Goal: Feedback & Contribution: Submit feedback/report problem

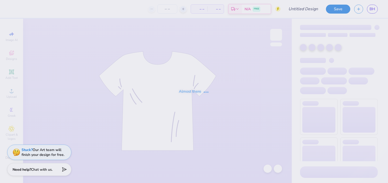
type input "PNM 1"
type input "300"
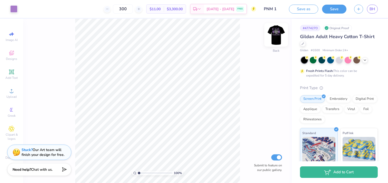
click at [276, 36] on img at bounding box center [276, 35] width 21 height 21
click at [366, 59] on icon at bounding box center [365, 60] width 4 height 4
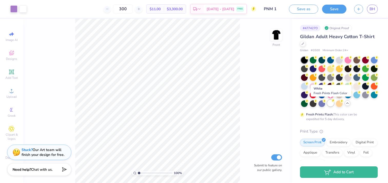
click at [331, 105] on div at bounding box center [330, 103] width 7 height 7
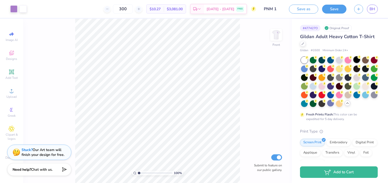
click at [357, 59] on div at bounding box center [356, 59] width 7 height 7
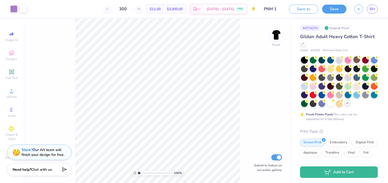
click at [248, 81] on div "100 % Front Submit to feature on our public gallery." at bounding box center [157, 101] width 269 height 165
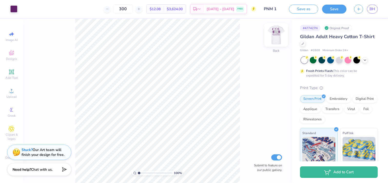
click at [275, 32] on img at bounding box center [276, 35] width 21 height 21
type input "2.99"
type input "3.98"
type input "3.06"
type input "3.73"
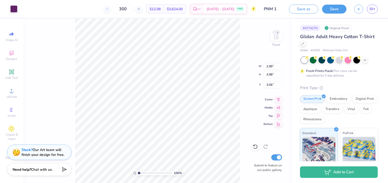
type input "4.10"
type input "3.00"
click at [62, 169] on icon at bounding box center [63, 169] width 7 height 7
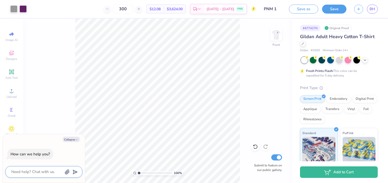
click at [44, 174] on textarea at bounding box center [37, 172] width 52 height 7
type textarea "c"
type textarea "x"
type textarea "ca"
type textarea "x"
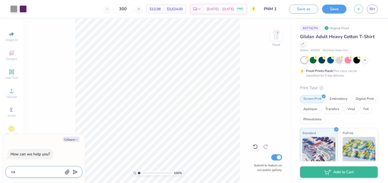
type textarea "can"
type textarea "x"
type textarea "can"
type textarea "x"
type textarea "can y"
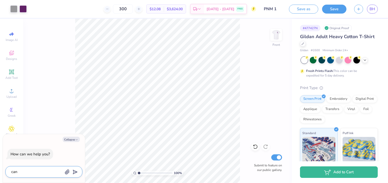
type textarea "x"
type textarea "can yo"
type textarea "x"
type textarea "can you"
type textarea "x"
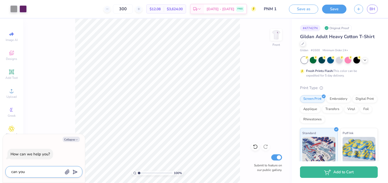
type textarea "can you"
type textarea "x"
type textarea "can you p"
type textarea "x"
type textarea "can you pl"
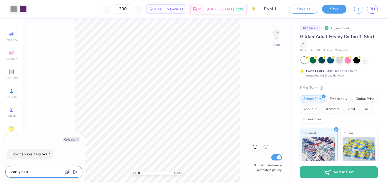
type textarea "x"
type textarea "can you ple"
type textarea "x"
type textarea "can you plea"
type textarea "x"
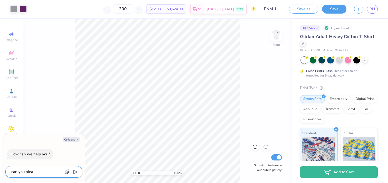
type textarea "can you pleas"
type textarea "x"
type textarea "can you please"
type textarea "x"
type textarea "can you please"
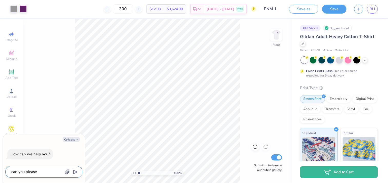
type textarea "x"
type textarea "can you please c"
type textarea "x"
type textarea "can you please ch"
type textarea "x"
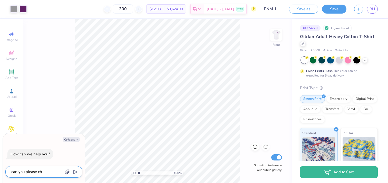
type textarea "can you please cha"
type textarea "x"
type textarea "can you please chan"
type textarea "x"
type textarea "can you please chang"
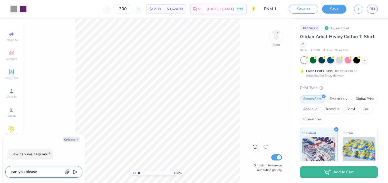
type textarea "x"
type textarea "can you please change"
type textarea "x"
type textarea "can you please change"
type textarea "x"
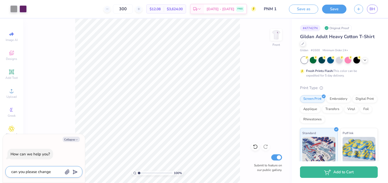
type textarea "can you please change i"
type textarea "x"
type textarea "can you please change it"
type textarea "x"
type textarea "can you please change it"
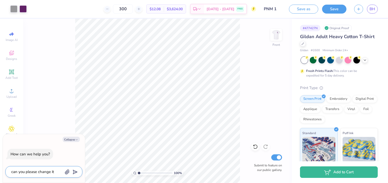
type textarea "x"
type textarea "can you please change it s"
type textarea "x"
type textarea "can you please change it so"
type textarea "x"
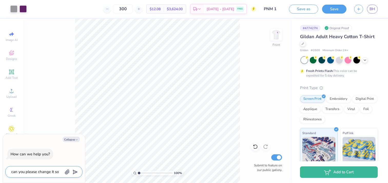
type textarea "can you please change it so"
type textarea "x"
type textarea "can you please change it so t"
type textarea "x"
type textarea "can you please change it so th"
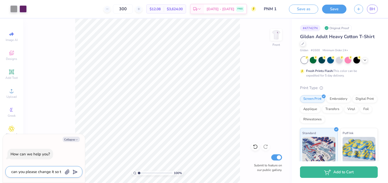
type textarea "x"
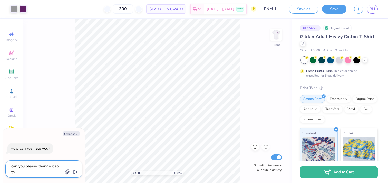
type textarea "can you please change it so the"
type textarea "x"
type textarea "can you please change it so the"
type textarea "x"
type textarea "can you please change it so the C"
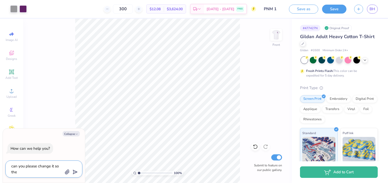
type textarea "x"
type textarea "can you please change it so the CO"
type textarea "x"
type textarea "can you please change it so the COL"
type textarea "x"
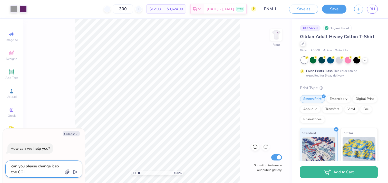
type textarea "can you please change it so the COL"
type textarea "x"
type textarea "can you please change it so the COL i"
type textarea "x"
type textarea "can you please change it so the COL is"
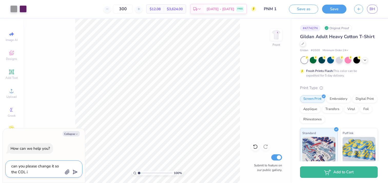
type textarea "x"
type textarea "can you please change it so the COL i"
type textarea "x"
type textarea "can you please change it so the COL"
type textarea "x"
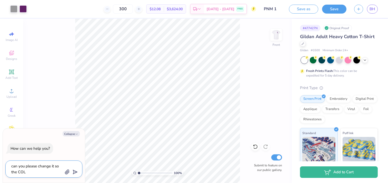
type textarea "can you please change it so the COL -"
type textarea "x"
type textarea "can you please change it so the COL ->"
type textarea "x"
type textarea "can you please change it so the COL ->"
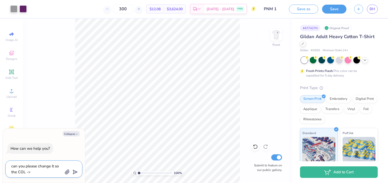
type textarea "x"
type textarea "can you please change it so the COL -> C"
type textarea "x"
type textarea "can you please change it so the COL -> CO"
type textarea "x"
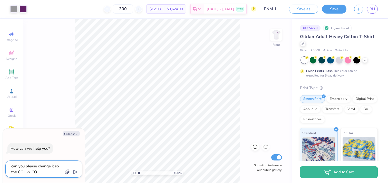
type textarea "can you please change it so the COL -> COL"
type textarea "x"
type textarea "can you please change it so the COL -> COLG"
type textarea "x"
type textarea "can you please change it so the COL -> COLGA"
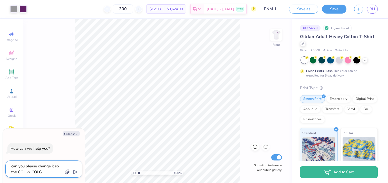
type textarea "x"
type textarea "can you please change it so the COL -> COLGAT"
type textarea "x"
type textarea "can you please change it so the COL -> COLGATE"
type textarea "x"
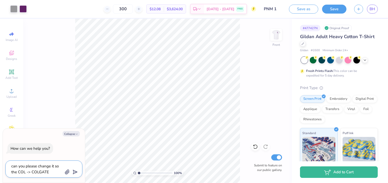
type textarea "can you please change it so the COL -> COLGATE"
type textarea "x"
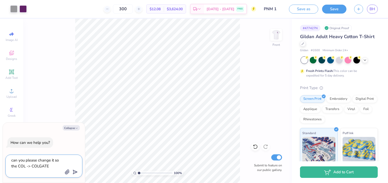
type textarea "can you please change it so the COL -> COLGATE a"
type textarea "x"
type textarea "can you please change it so the COL -> COLGATE an"
type textarea "x"
type textarea "can you please change it so the COL -> COLGATE and"
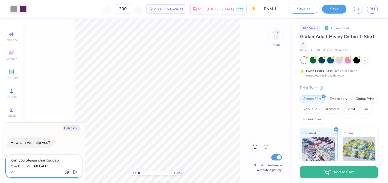
type textarea "x"
type textarea "can you please change it so the COL -> COLGATE and"
type textarea "x"
type textarea "can you please change it so the COL -> COLGATE and t"
type textarea "x"
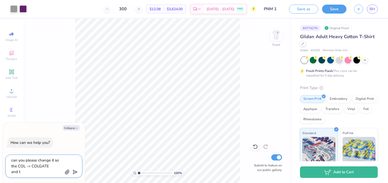
type textarea "can you please change it so the COL -> COLGATE and th"
type textarea "x"
type textarea "can you please change it so the COL -> COLGATE and the"
type textarea "x"
type textarea "can you please change it so the COL -> COLGATE and the"
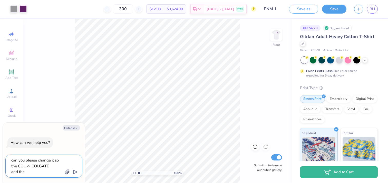
type textarea "x"
type textarea "can you please change it so the COL -> COLGATE and the G"
type textarea "x"
type textarea "can you please change it so the COL -> COLGATE and the GA"
type textarea "x"
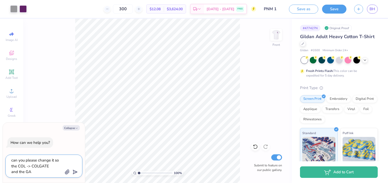
type textarea "can you please change it so the COL -> COLGATE and the GAT"
type textarea "x"
type textarea "can you please change it so the COL -> COLGATE and the GATE"
type textarea "x"
type textarea "can you please change it so the COL -> COLGATE and the GATE"
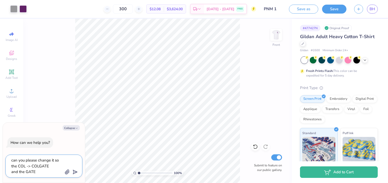
type textarea "x"
type textarea "can you please change it so the COL -> COLGATE and the GATE -"
type textarea "x"
type textarea "can you please change it so the COL -> COLGATE and the GATE ->"
type textarea "x"
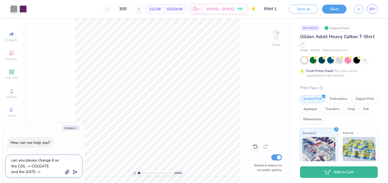
type textarea "can you please change it so the COL -> COLGATE and the GATE ->"
type textarea "x"
type textarea "can you please change it so the COL -> COLGATE and the GATE -> P"
type textarea "x"
type textarea "can you please change it so the COL -> COLGATE and the GATE -> PA"
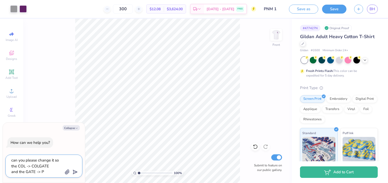
type textarea "x"
type textarea "can you please change it so the COL -> COLGATE and the GATE -> PAN"
type textarea "x"
type textarea "can you please change it so the COL -> COLGATE and the GATE -> PANH"
type textarea "x"
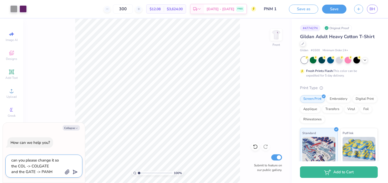
type textarea "can you please change it so the COL -> COLGATE and the GATE -> PANHE"
type textarea "x"
type textarea "can you please change it so the COL -> COLGATE and the GATE -> PANHEL"
type textarea "x"
type textarea "can you please change it so the COL -> COLGATE and the GATE -> PANHELL"
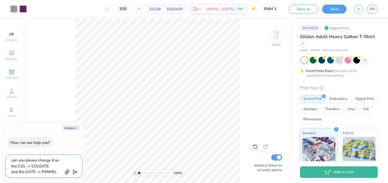
type textarea "x"
type textarea "can you please change it so the COL -> COLGATE and the GATE -> PANHELLE"
type textarea "x"
type textarea "can you please change it so the COL -> COLGATE and the GATE -> PANHELLEN"
type textarea "x"
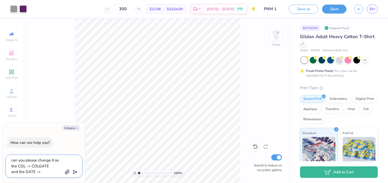
scroll to position [5, 0]
type textarea "can you please change it so the COL -> COLGATE and the GATE -> PANHELLENI"
type textarea "x"
type textarea "can you please change it so the COL -> COLGATE and the GATE -> PANHELLENIC"
type textarea "x"
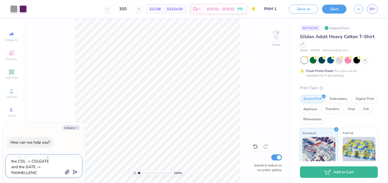
type textarea "can you please change it so the COL -> COLGATE and the GATE -> PANHELLENIC"
click at [73, 172] on icon "submit" at bounding box center [74, 172] width 7 height 7
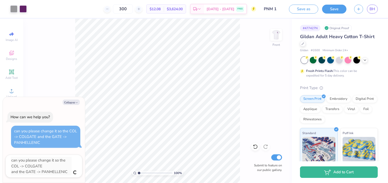
type textarea "x"
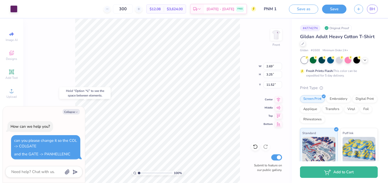
type textarea "x"
type input "14.73"
click at [74, 84] on div "100 % Front Submit to feature on our public gallery." at bounding box center [157, 101] width 269 height 165
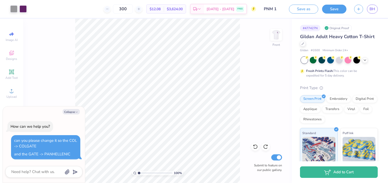
type textarea "x"
click at [31, 173] on textarea at bounding box center [37, 172] width 52 height 7
type textarea "h"
type textarea "x"
type textarea "he"
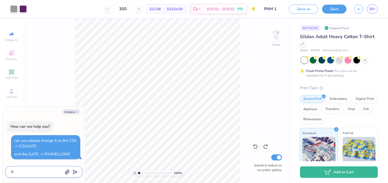
type textarea "x"
type textarea "hel"
type textarea "x"
type textarea "hell"
type textarea "x"
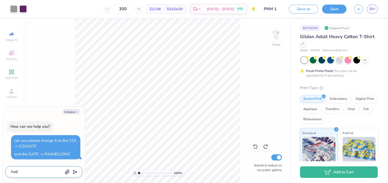
type textarea "hello"
type textarea "x"
type textarea "hello"
type textarea "x"
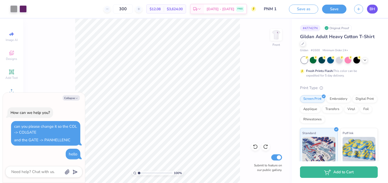
click at [371, 7] on span "BH" at bounding box center [373, 9] width 6 height 6
type textarea "x"
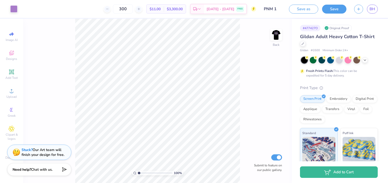
click at [150, 7] on div "300 $11.00 Per Item $3,300.00 Total Est. Delivery [DATE] - [DATE] FREE" at bounding box center [138, 9] width 235 height 18
click at [131, 10] on input "300" at bounding box center [123, 8] width 20 height 9
type input "30"
click at [276, 36] on img at bounding box center [276, 35] width 10 height 10
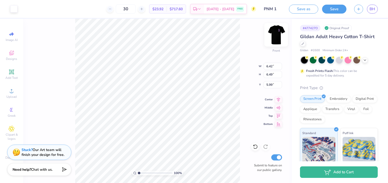
click at [277, 33] on img at bounding box center [276, 35] width 21 height 21
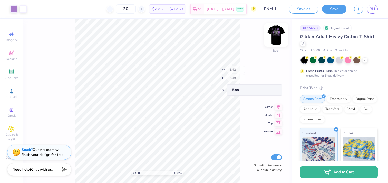
click at [274, 33] on img at bounding box center [276, 35] width 21 height 21
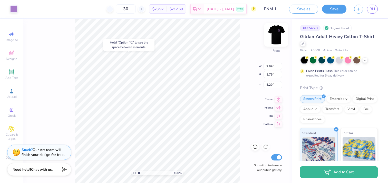
click at [274, 37] on img at bounding box center [276, 35] width 21 height 21
type input "3.47"
type input "3.89"
type input "3.93"
type input "3.90"
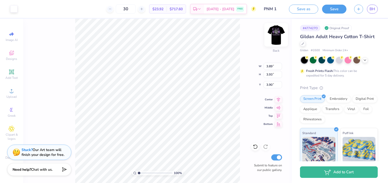
click at [277, 32] on img at bounding box center [276, 35] width 21 height 21
click at [275, 31] on img at bounding box center [276, 35] width 21 height 21
type input "3.38"
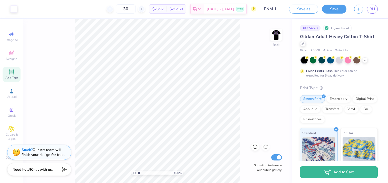
click at [13, 73] on icon at bounding box center [11, 72] width 4 height 4
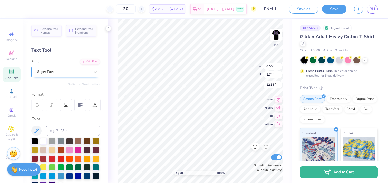
click at [60, 71] on div "Super Dream" at bounding box center [64, 72] width 54 height 8
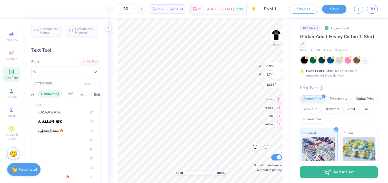
scroll to position [0, 11]
click at [51, 93] on button "Handwriting" at bounding box center [50, 94] width 24 height 8
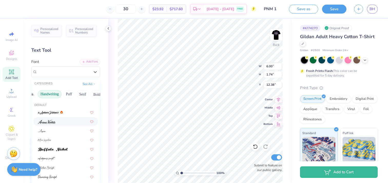
click at [61, 121] on div at bounding box center [65, 121] width 55 height 5
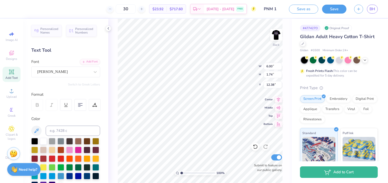
type input "6.62"
type input "2.12"
type input "12.19"
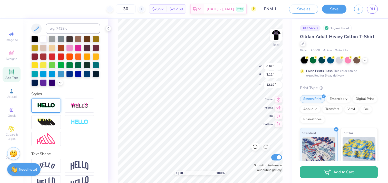
scroll to position [115, 0]
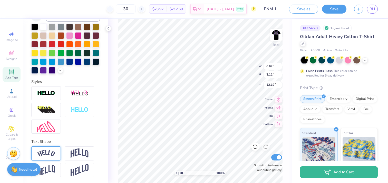
type textarea "Recruitment"
click at [51, 155] on img at bounding box center [46, 153] width 18 height 7
type input "5.99"
type input "1.36"
type input "8.75"
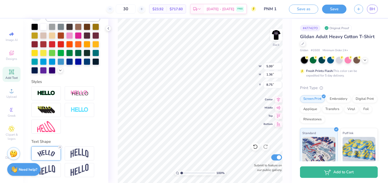
click at [60, 148] on icon at bounding box center [60, 147] width 3 height 3
type input "4.93"
type input "1.21"
type input "8.82"
click at [55, 157] on div at bounding box center [46, 154] width 30 height 14
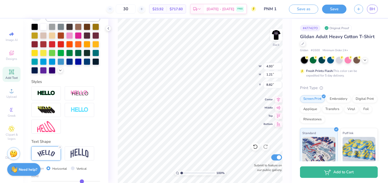
type input "5.99"
type input "1.36"
type input "8.75"
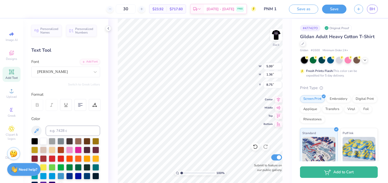
scroll to position [145, 0]
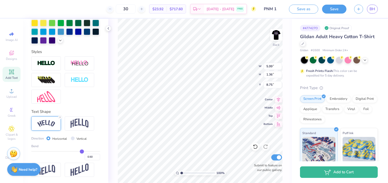
type input "0.48"
type input "0.47"
type input "0.46"
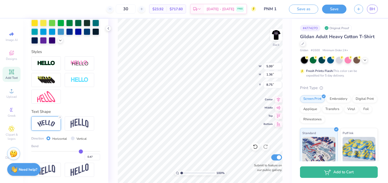
type input "0.46"
type input "0.45"
type input "0.44"
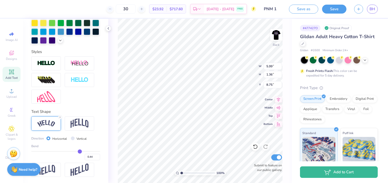
type input "0.43"
type input "0.42"
type input "0.41"
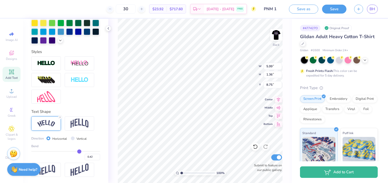
type input "0.41"
type input "0.38"
type input "0.37"
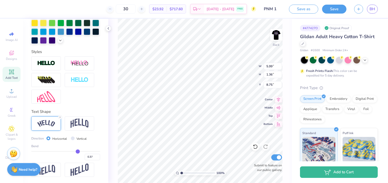
type input "0.35"
type input "0.32"
type input "0.29"
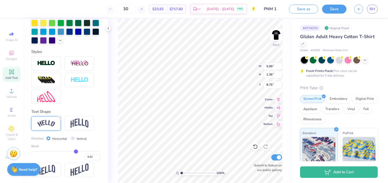
type input "0.29"
type input "0.28"
type input "0.26"
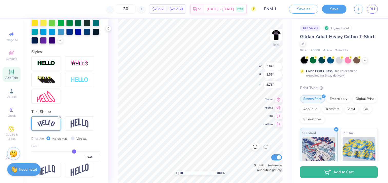
type input "0.25"
type input "0.21"
type input "0.2"
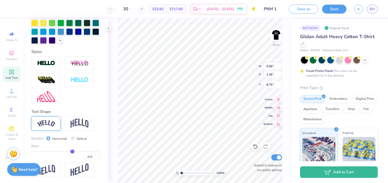
type input "0.20"
type input "0.19"
type input "0.17"
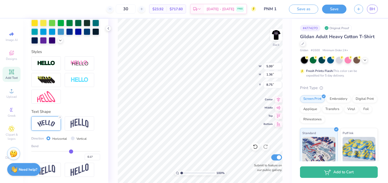
type input "0.16"
type input "0.14"
type input "0.13"
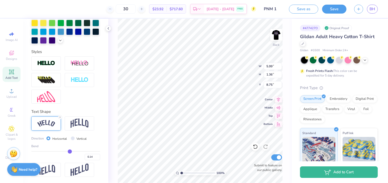
type input "0.13"
type input "0.12"
type input "0.1"
type input "0.10"
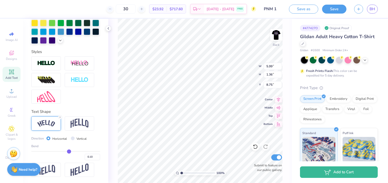
type input "0.09"
type input "0.08"
type input "0.07"
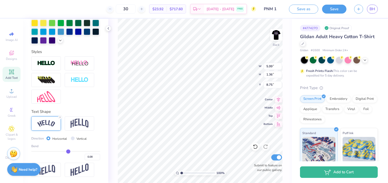
type input "0.07"
type input "0.06"
type input "0.04"
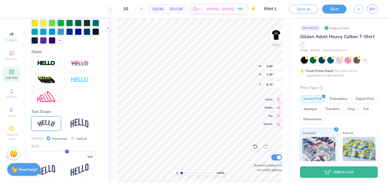
type input "0.03"
type input "0.02"
type input "0.01"
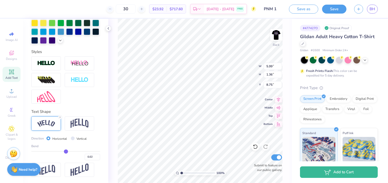
type input "0.01"
type input "0"
type input "0.00"
type input "-0.01"
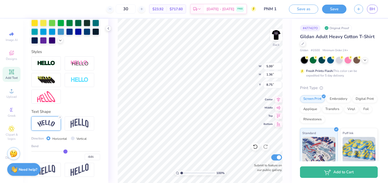
type input "-0.02"
type input "-0.03"
type input "-0.05"
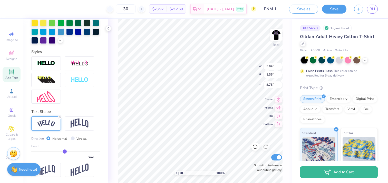
type input "-0.05"
type input "-0.07"
type input "-0.08"
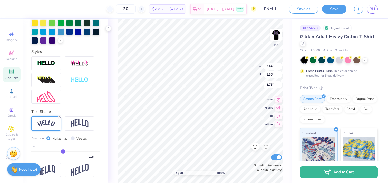
type input "-0.09"
type input "-0.12"
type input "-0.13"
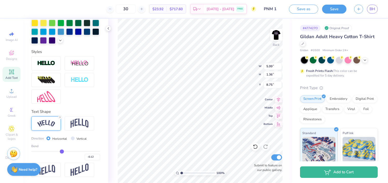
type input "-0.13"
type input "-0.14"
type input "-0.15"
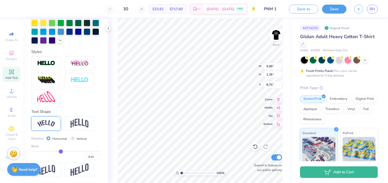
type input "-0.16"
type input "-0.17"
type input "-0.18"
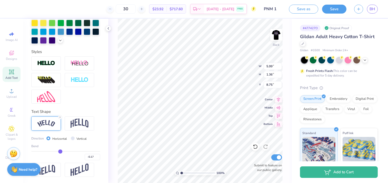
type input "-0.18"
type input "-0.19"
type input "-0.21"
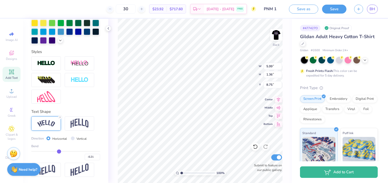
type input "-0.22"
type input "-0.23"
type input "-0.24"
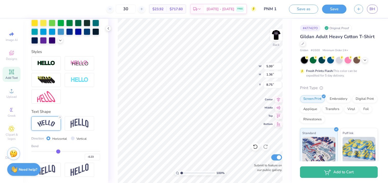
type input "-0.24"
type input "-0.26"
type input "-0.27"
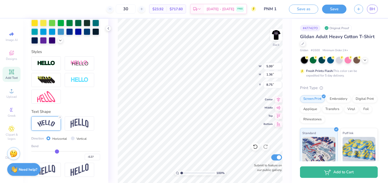
type input "-0.29"
type input "-0.3"
type input "-0.30"
type input "-0.31"
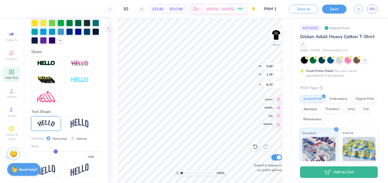
type input "-0.31"
type input "-0.32"
type input "-0.33"
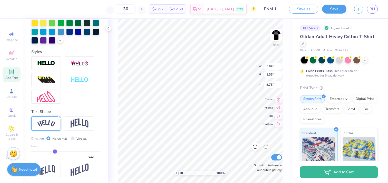
type input "-0.34"
type input "-0.35"
type input "-0.36"
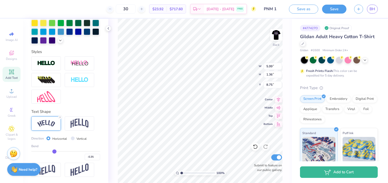
type input "-0.36"
type input "-0.37"
type input "-0.38"
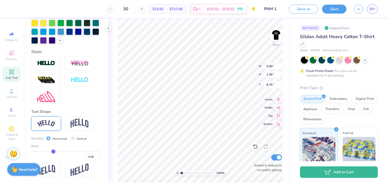
type input "-0.39"
type input "-0.4"
type input "-0.40"
type input "-0.41"
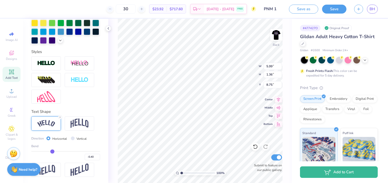
type input "-0.41"
type input "-0.43"
type input "-0.44"
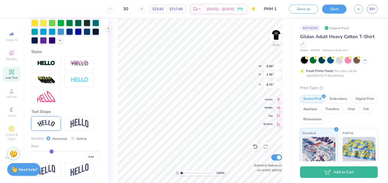
type input "-0.45"
type input "-0.46"
type input "-0.47"
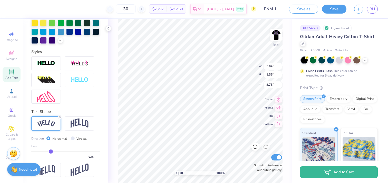
type input "-0.47"
type input "-0.48"
type input "-0.49"
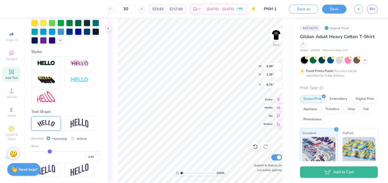
type input "-0.5"
type input "-0.50"
drag, startPoint x: 81, startPoint y: 151, endPoint x: 49, endPoint y: 148, distance: 32.3
type input "-0.5"
click at [49, 151] on input "range" at bounding box center [65, 151] width 69 height 1
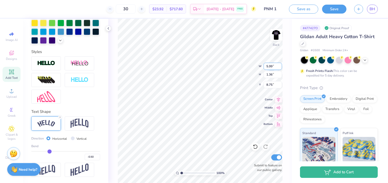
type input "6.00"
type input "1.60"
type input "8.63"
type textarea "Counselor"
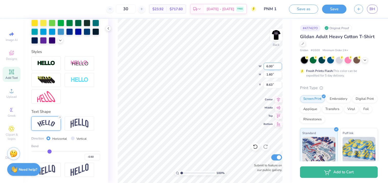
scroll to position [0, 1]
type input "7.05"
click at [13, 7] on div at bounding box center [13, 8] width 7 height 7
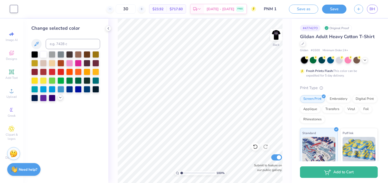
click at [60, 99] on icon at bounding box center [60, 98] width 4 height 4
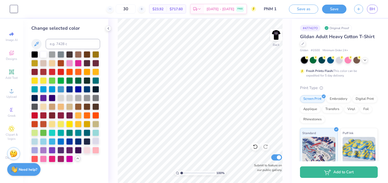
click at [97, 143] on div at bounding box center [95, 141] width 7 height 7
click at [33, 149] on div at bounding box center [34, 150] width 7 height 7
click at [95, 142] on div at bounding box center [95, 141] width 7 height 7
click at [277, 35] on img at bounding box center [276, 35] width 21 height 21
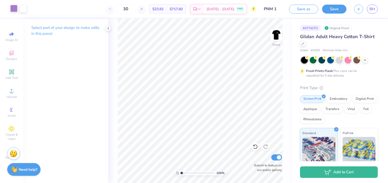
click at [13, 12] on div at bounding box center [13, 8] width 7 height 7
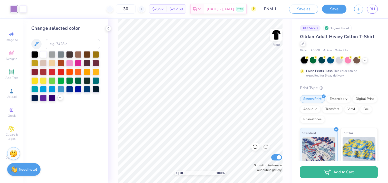
click at [61, 98] on icon at bounding box center [60, 98] width 4 height 4
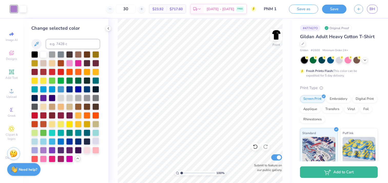
click at [96, 142] on div at bounding box center [95, 141] width 7 height 7
click at [33, 149] on div at bounding box center [34, 150] width 7 height 7
click at [275, 33] on img at bounding box center [276, 35] width 21 height 21
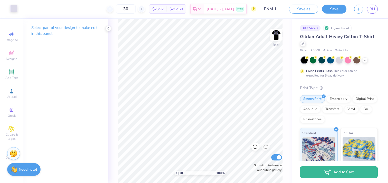
click at [14, 9] on div at bounding box center [13, 8] width 7 height 7
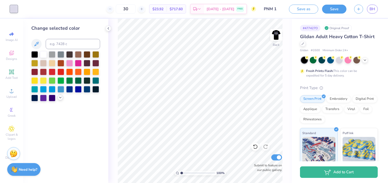
click at [60, 97] on icon at bounding box center [60, 98] width 4 height 4
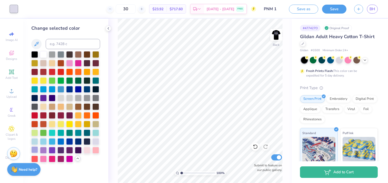
click at [34, 150] on div at bounding box center [34, 150] width 7 height 7
click at [34, 133] on div at bounding box center [34, 132] width 7 height 7
click at [53, 81] on div at bounding box center [52, 80] width 7 height 7
click at [37, 133] on div at bounding box center [34, 132] width 7 height 7
click at [277, 31] on img at bounding box center [276, 35] width 21 height 21
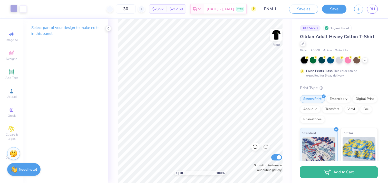
click at [13, 8] on div at bounding box center [13, 8] width 7 height 7
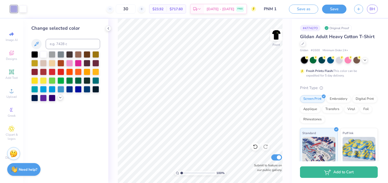
click at [60, 96] on icon at bounding box center [60, 98] width 4 height 4
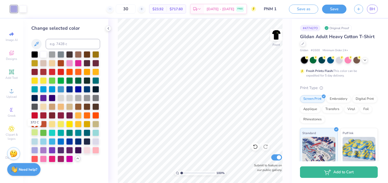
click at [35, 135] on div at bounding box center [34, 132] width 7 height 7
click at [13, 152] on img at bounding box center [14, 153] width 8 height 8
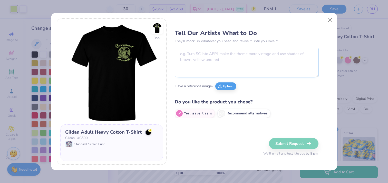
click at [214, 55] on textarea at bounding box center [247, 62] width 144 height 29
click at [215, 63] on textarea at bounding box center [247, 62] width 144 height 29
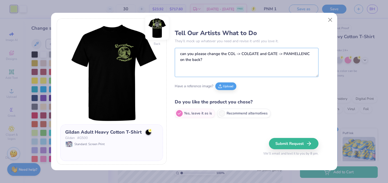
type textarea "can you please change the COL -> COLGATE and GATE -> PANHELLENIC on the back?"
click at [157, 28] on img at bounding box center [157, 28] width 24 height 24
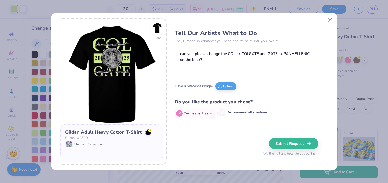
click at [226, 112] on label "Recommend alternatives" at bounding box center [243, 112] width 53 height 9
click at [178, 112] on input "Recommend alternatives" at bounding box center [176, 113] width 3 height 3
radio input "true"
click at [220, 113] on icon at bounding box center [222, 113] width 5 height 5
click at [178, 113] on input "Recommend alternatives" at bounding box center [176, 113] width 3 height 3
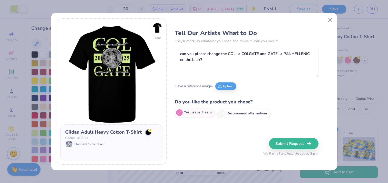
click at [185, 113] on label "Yes, leave it as is" at bounding box center [195, 112] width 40 height 9
click at [178, 113] on input "Yes, leave it as is" at bounding box center [176, 113] width 3 height 3
radio input "true"
click at [295, 143] on button "Submit Request" at bounding box center [295, 143] width 50 height 11
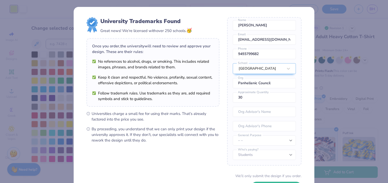
scroll to position [40, 0]
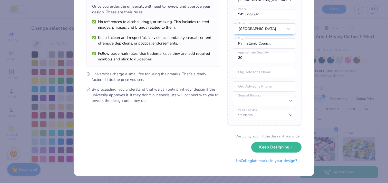
click at [346, 146] on div "University Trademarks Found Great news! We’re licensed with over 250 schools. 🥳…" at bounding box center [194, 91] width 388 height 183
click at [279, 147] on button "Keep Designing" at bounding box center [276, 146] width 50 height 11
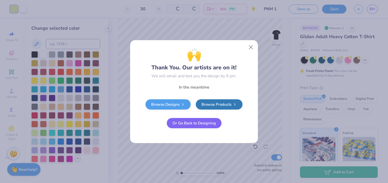
scroll to position [0, 0]
click at [249, 47] on button "Close" at bounding box center [251, 47] width 10 height 10
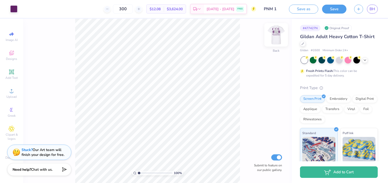
click at [276, 33] on img at bounding box center [276, 35] width 21 height 21
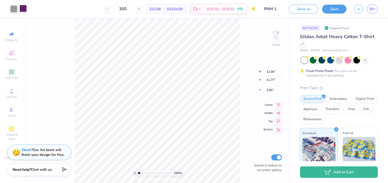
click at [24, 9] on div at bounding box center [23, 8] width 7 height 7
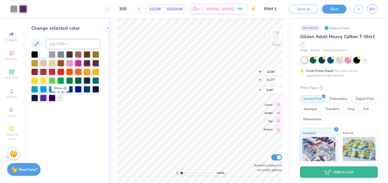
click at [62, 99] on div at bounding box center [60, 98] width 6 height 6
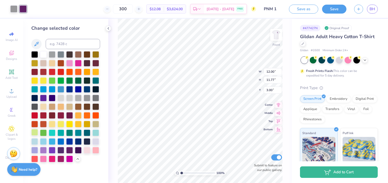
click at [36, 134] on div at bounding box center [34, 132] width 7 height 7
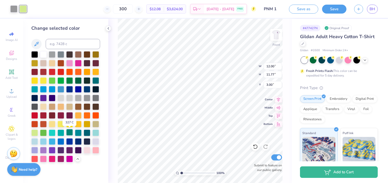
click at [69, 132] on div at bounding box center [69, 132] width 7 height 7
click at [78, 81] on div at bounding box center [78, 80] width 7 height 7
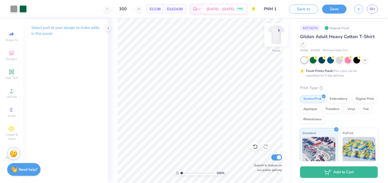
click at [273, 36] on img at bounding box center [276, 35] width 21 height 21
click at [277, 36] on img at bounding box center [276, 35] width 21 height 21
click at [277, 32] on img at bounding box center [276, 35] width 21 height 21
click at [106, 28] on icon at bounding box center [108, 28] width 4 height 4
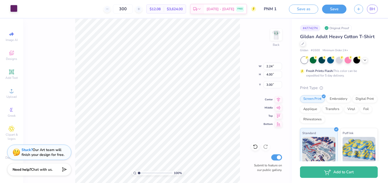
click at [13, 6] on div at bounding box center [13, 8] width 7 height 7
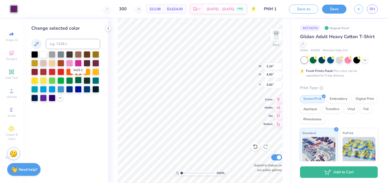
click at [78, 80] on div at bounding box center [78, 80] width 7 height 7
